Goal: Task Accomplishment & Management: Use online tool/utility

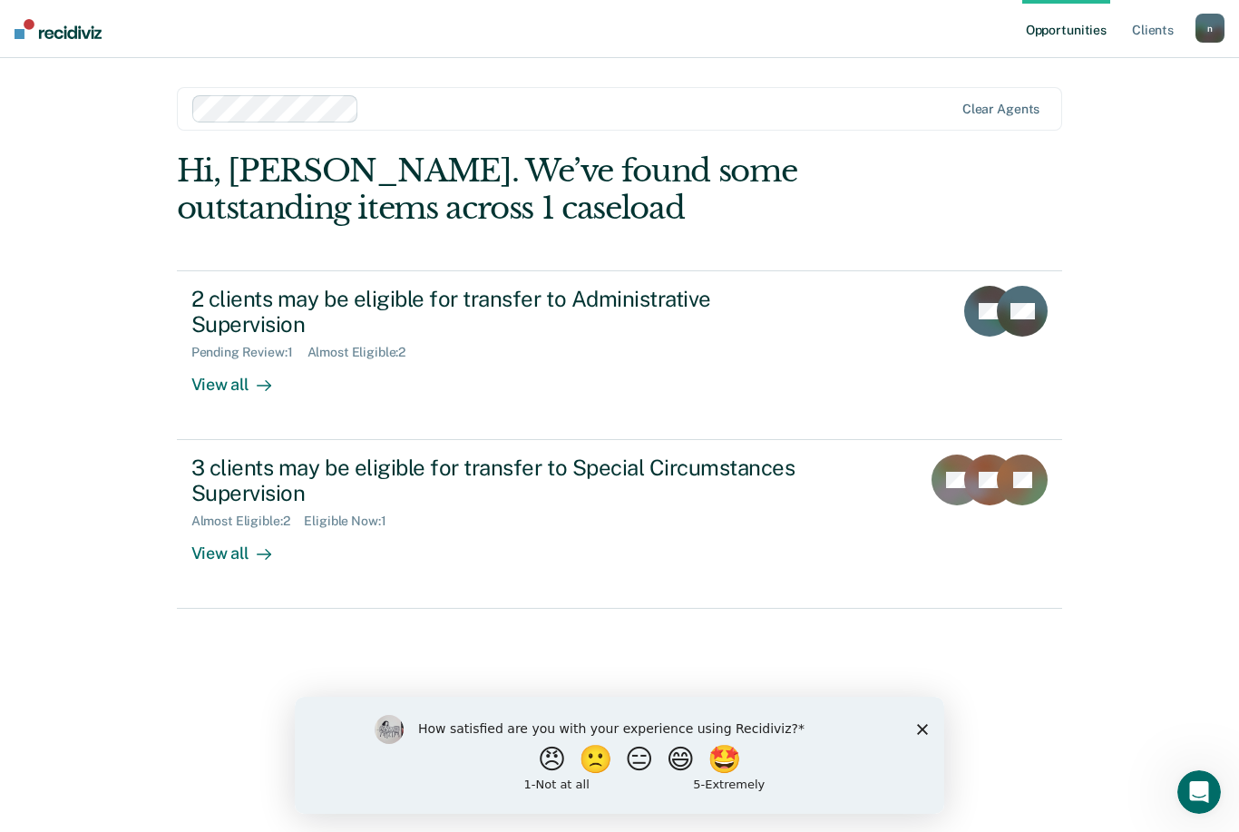
click at [785, 337] on div "Pending Review : 1 Almost Eligible : 2" at bounding box center [509, 348] width 637 height 23
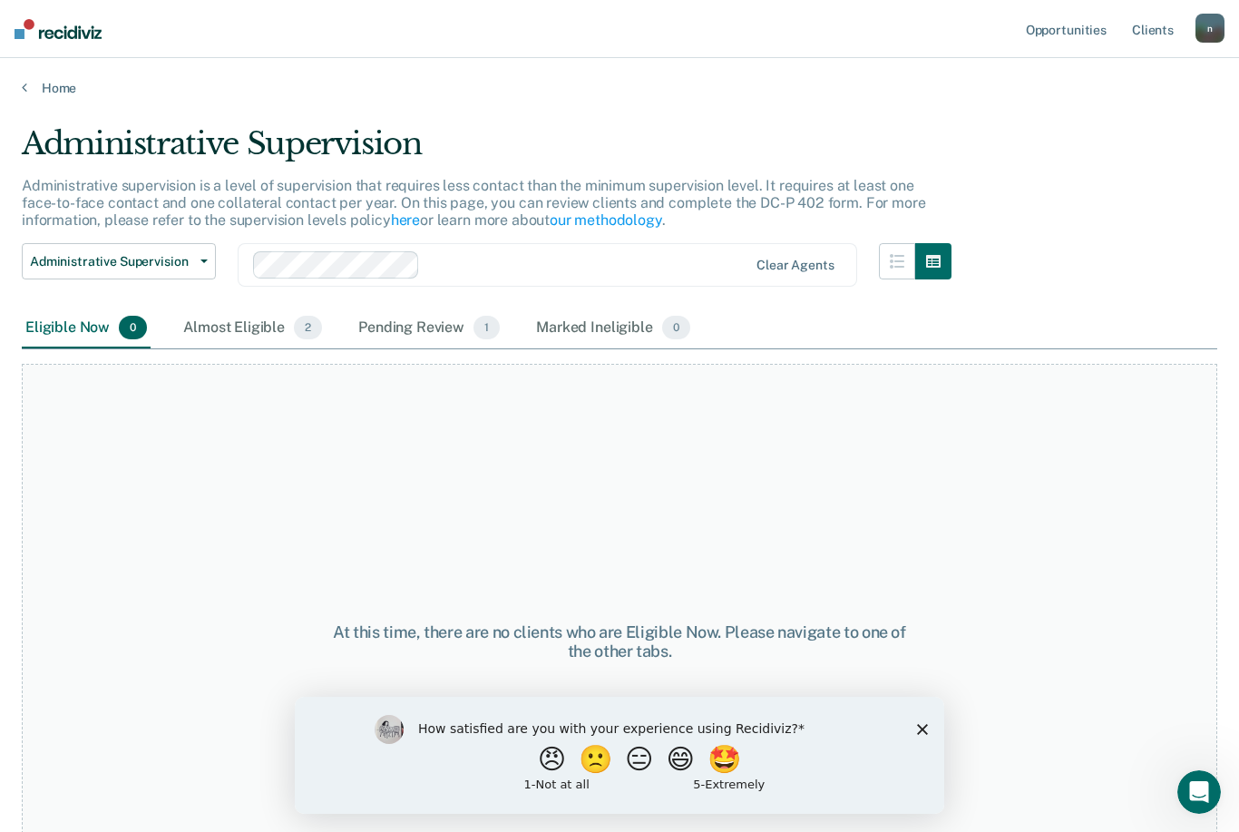
click at [223, 327] on div "Almost Eligible 2" at bounding box center [253, 328] width 146 height 40
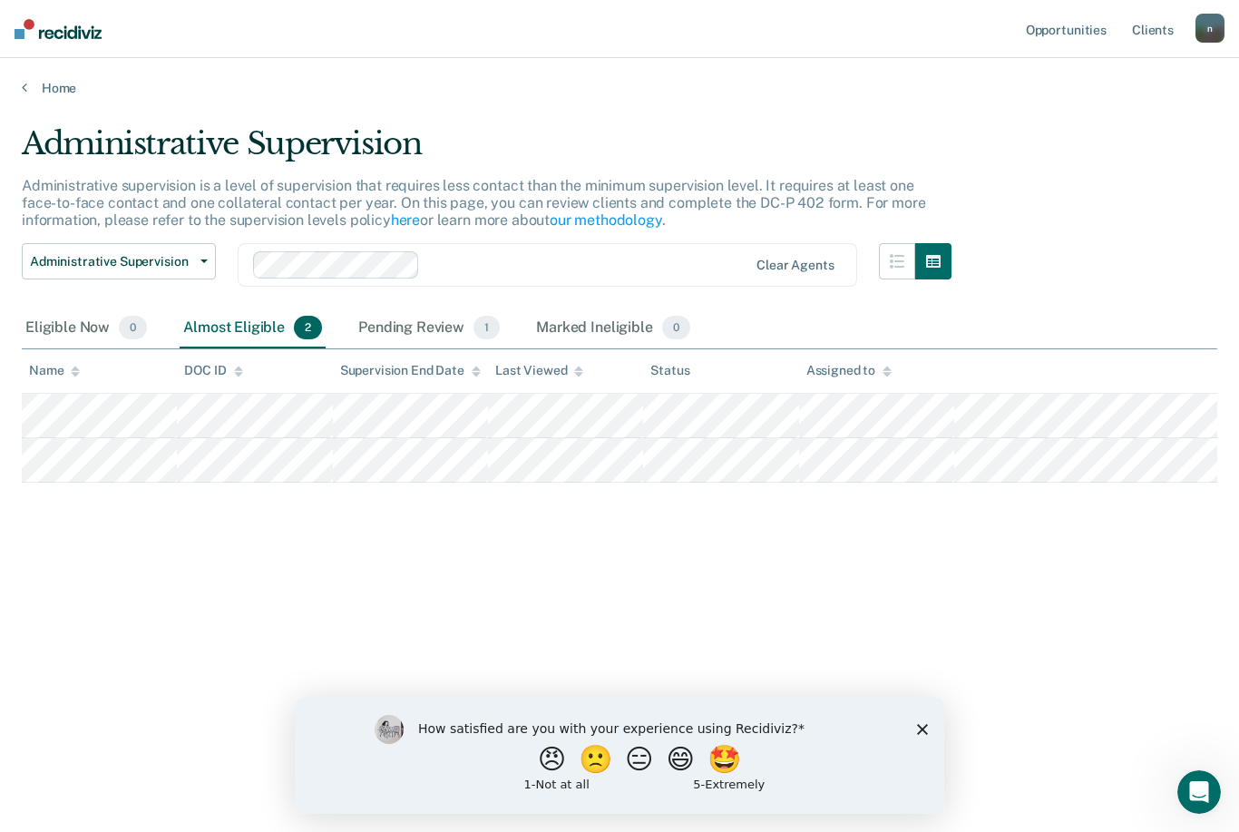
click at [922, 726] on icon "Close survey" at bounding box center [922, 729] width 11 height 11
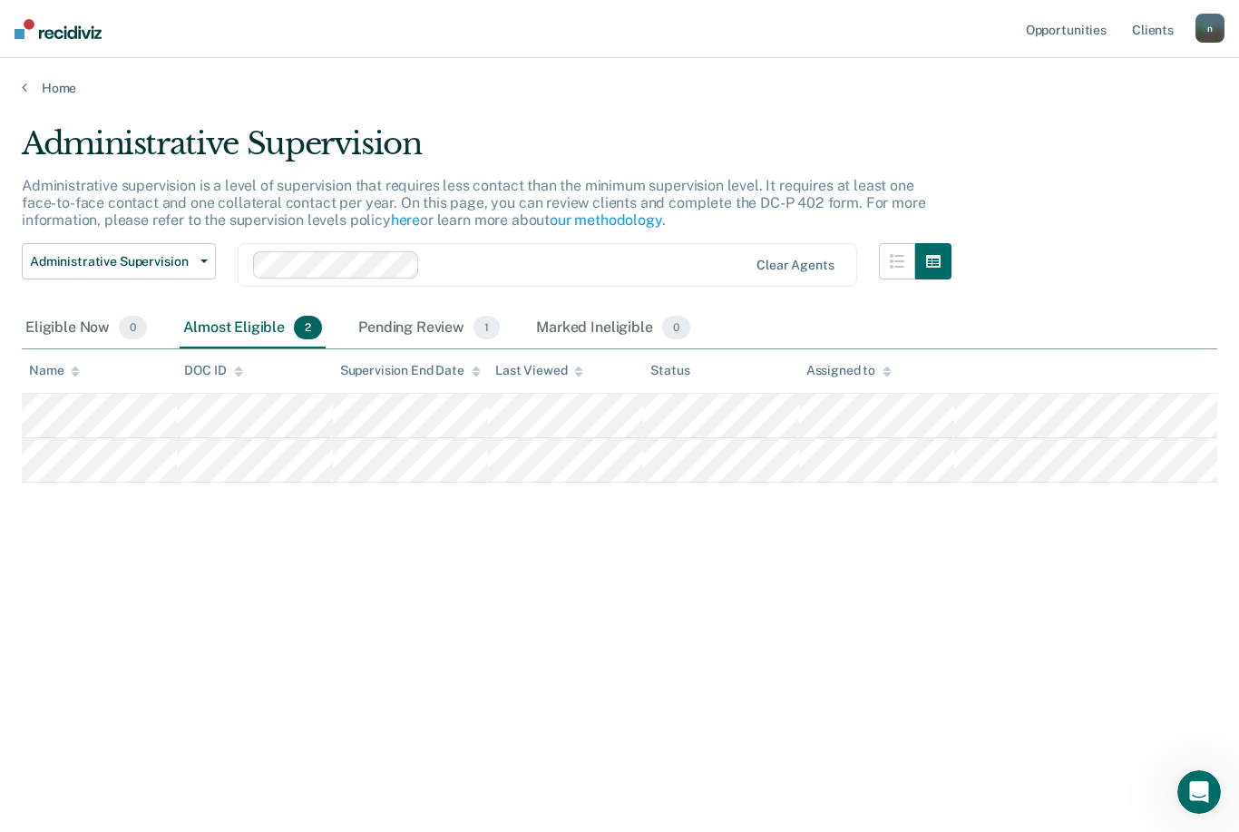
click at [435, 336] on div "Pending Review 1" at bounding box center [429, 328] width 149 height 40
